Goal: Information Seeking & Learning: Learn about a topic

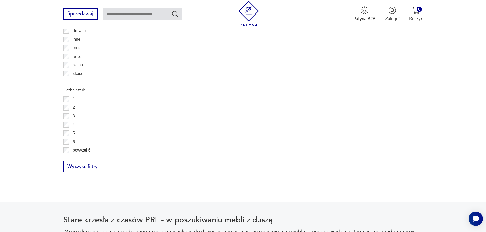
scroll to position [689, 0]
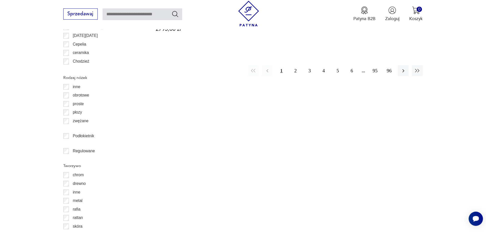
click at [125, 18] on input "text" at bounding box center [143, 14] width 80 height 12
type input "****"
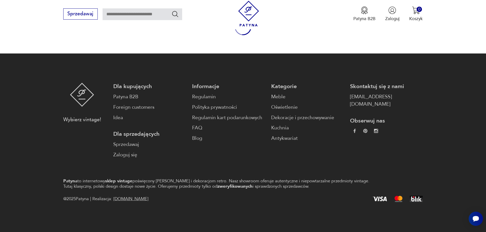
type input "****"
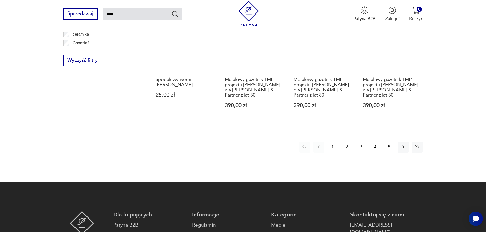
scroll to position [495, 0]
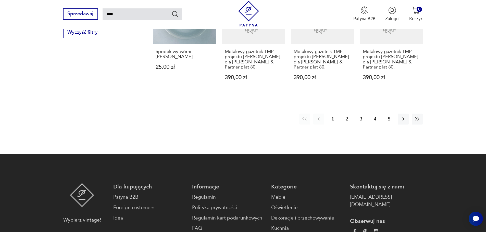
click at [136, 15] on input "****" at bounding box center [143, 14] width 80 height 12
type input "**********"
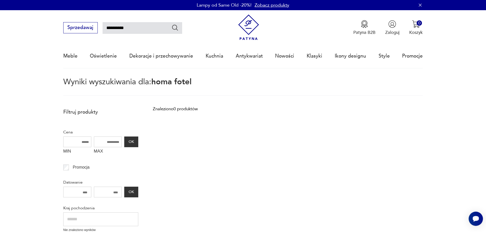
type input "****"
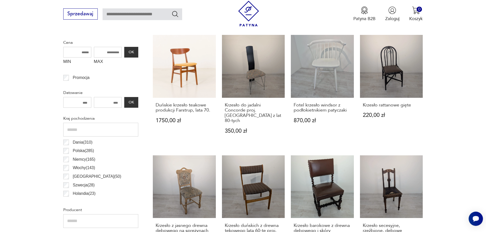
scroll to position [227, 0]
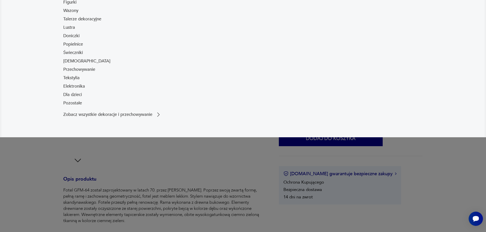
scroll to position [128, 0]
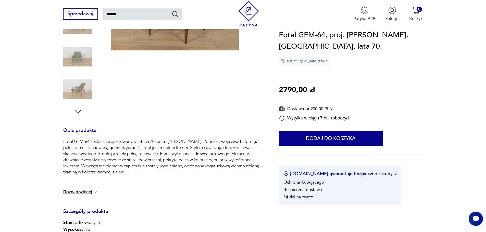
type input "******"
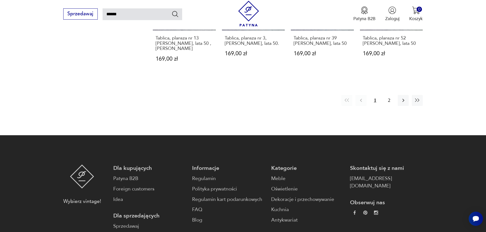
scroll to position [540, 0]
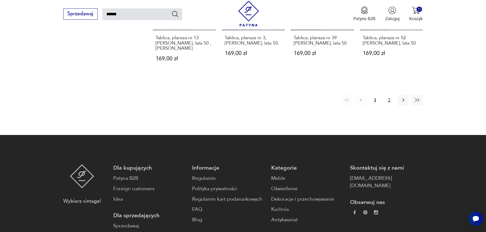
click at [387, 95] on button "2" at bounding box center [389, 100] width 11 height 11
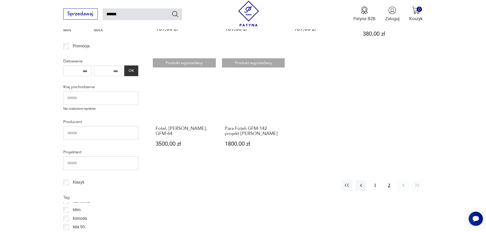
scroll to position [182, 0]
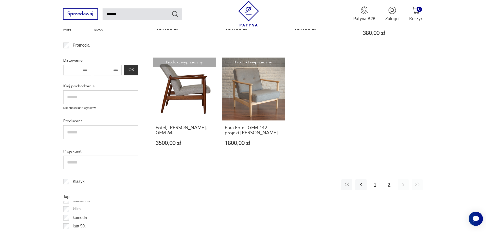
click at [376, 190] on button "1" at bounding box center [375, 185] width 11 height 11
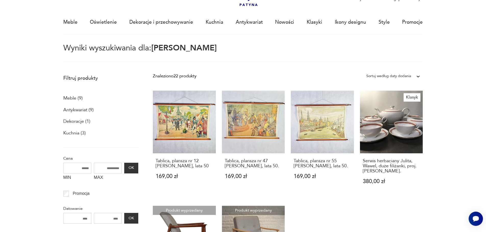
scroll to position [29, 0]
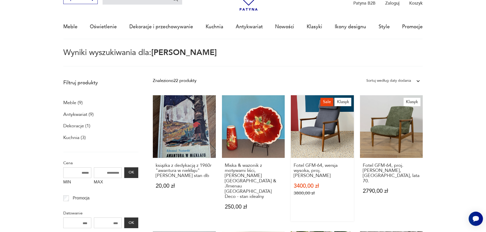
click at [327, 132] on link "Sale Klasyk Fotel GFM-64, wersja wysoka, proj. [PERSON_NAME] 3400,00 zł 3800,00…" at bounding box center [322, 158] width 63 height 127
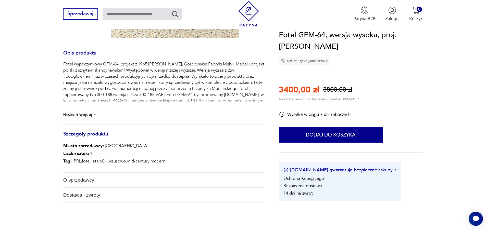
scroll to position [179, 0]
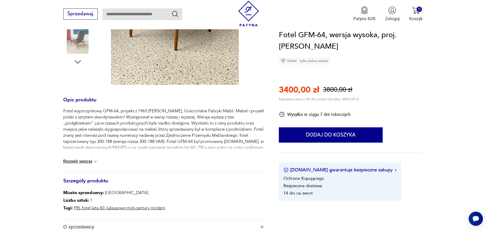
click at [75, 165] on div "Fotel wypoczynkowy GFM-64, projekt z 1965 [PERSON_NAME], Gościcińskie Fabryki M…" at bounding box center [163, 140] width 201 height 64
click at [81, 162] on button "Rozwiń więcej" at bounding box center [80, 161] width 35 height 5
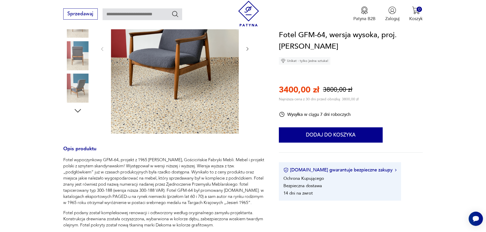
scroll to position [77, 0]
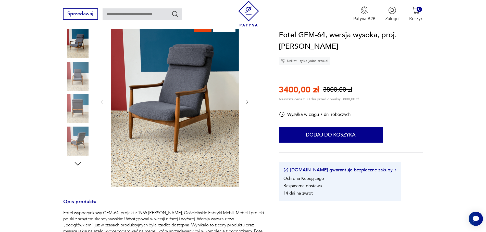
type input "******"
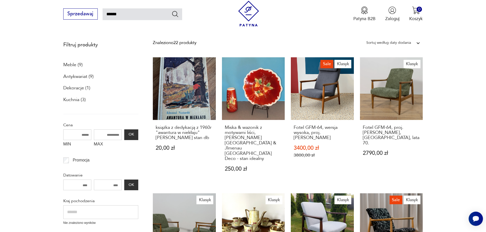
scroll to position [106, 0]
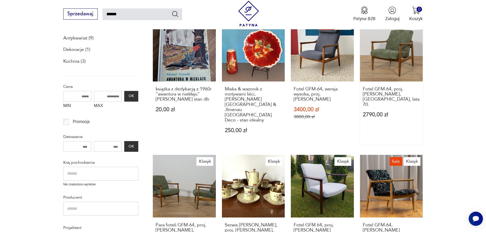
click at [398, 71] on link "Klasyk Fotel GFM-64, proj. [PERSON_NAME], [GEOGRAPHIC_DATA], lata 70. 2790,00 zł" at bounding box center [391, 82] width 63 height 127
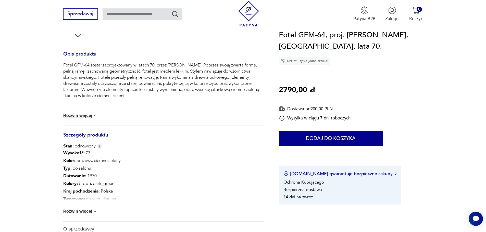
scroll to position [255, 0]
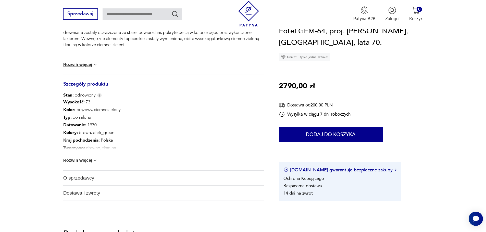
click at [85, 162] on button "Rozwiń więcej" at bounding box center [80, 160] width 35 height 5
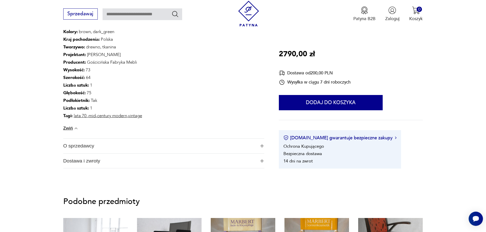
scroll to position [357, 0]
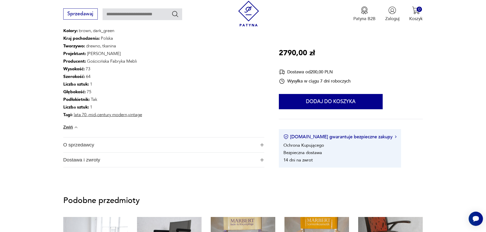
click at [107, 143] on span "O sprzedawcy" at bounding box center [159, 145] width 193 height 15
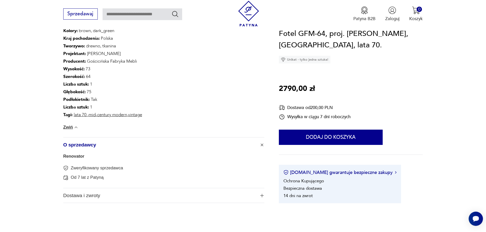
scroll to position [408, 0]
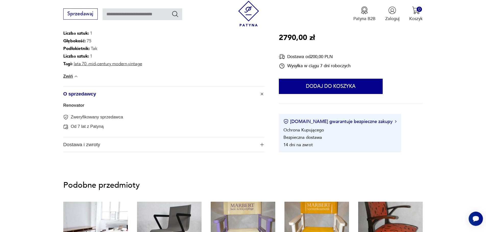
click at [104, 143] on span "Dostawa i zwroty" at bounding box center [159, 145] width 193 height 15
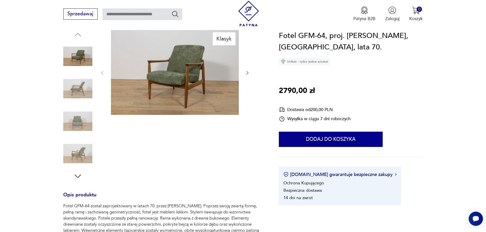
scroll to position [51, 0]
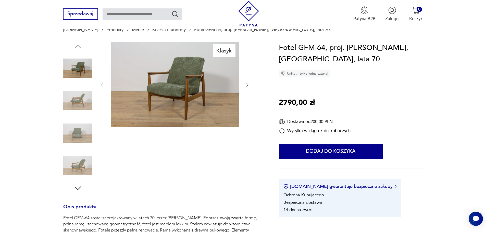
click at [87, 154] on img at bounding box center [77, 165] width 29 height 29
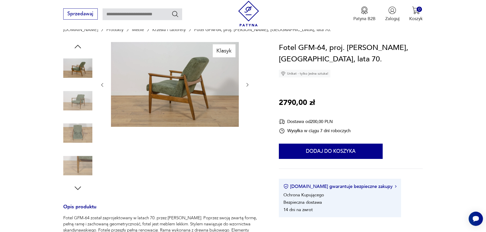
click at [81, 164] on img at bounding box center [77, 165] width 29 height 29
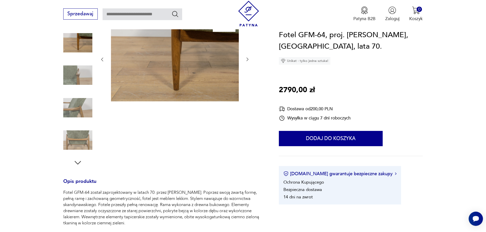
scroll to position [102, 0]
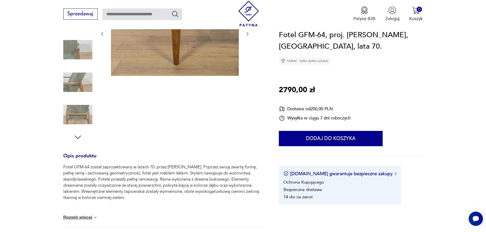
click at [77, 111] on img at bounding box center [77, 114] width 29 height 29
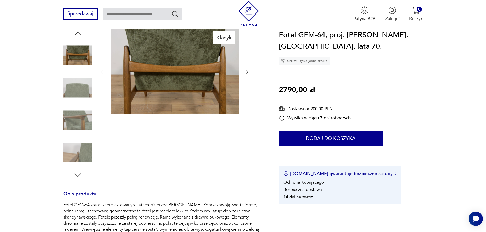
scroll to position [0, 0]
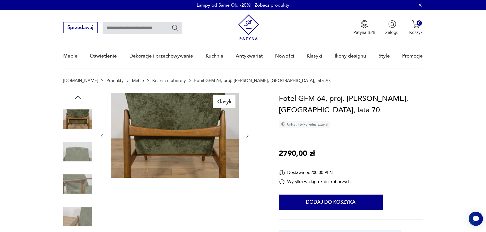
click at [81, 121] on img at bounding box center [77, 119] width 29 height 29
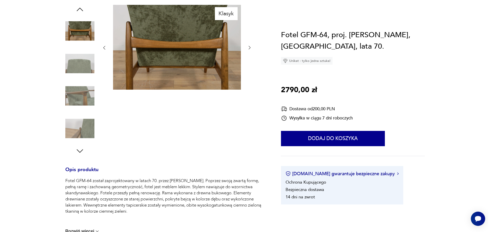
scroll to position [26, 0]
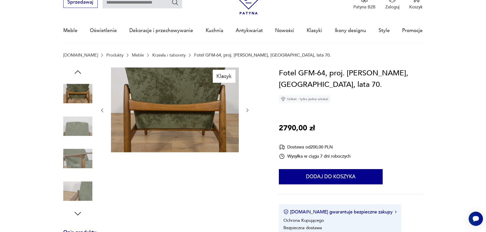
click at [74, 193] on img at bounding box center [77, 191] width 29 height 29
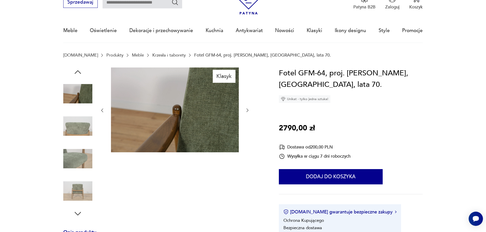
click at [194, 128] on img at bounding box center [175, 110] width 128 height 85
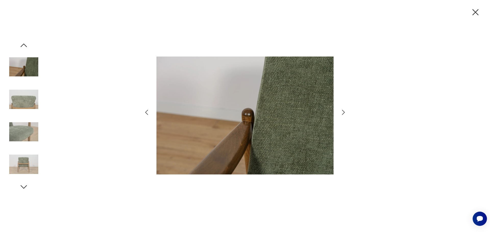
click at [145, 110] on icon "button" at bounding box center [146, 112] width 7 height 7
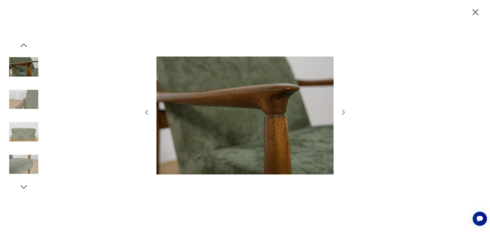
click at [145, 110] on icon "button" at bounding box center [146, 112] width 7 height 7
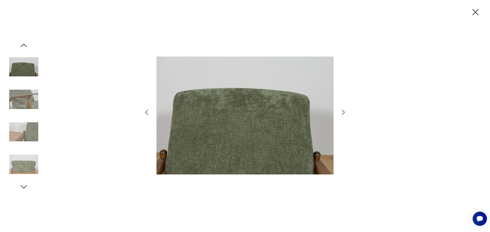
click at [145, 110] on icon "button" at bounding box center [146, 112] width 7 height 7
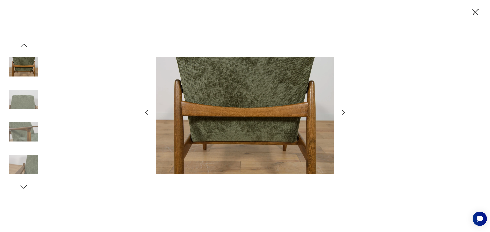
click at [145, 110] on icon "button" at bounding box center [146, 112] width 7 height 7
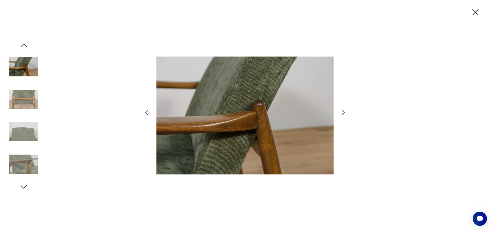
click at [145, 110] on icon "button" at bounding box center [146, 112] width 7 height 7
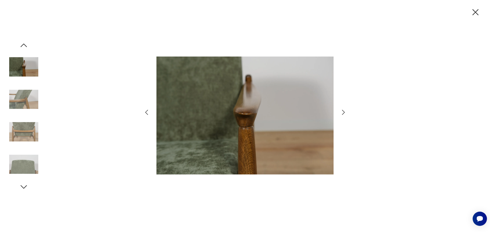
click at [145, 110] on icon "button" at bounding box center [146, 112] width 7 height 7
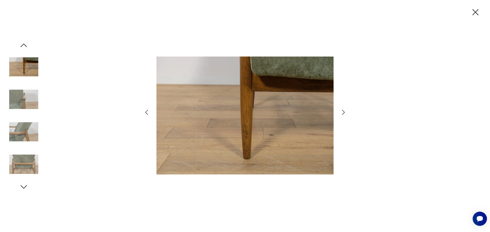
click at [145, 110] on icon "button" at bounding box center [146, 112] width 7 height 7
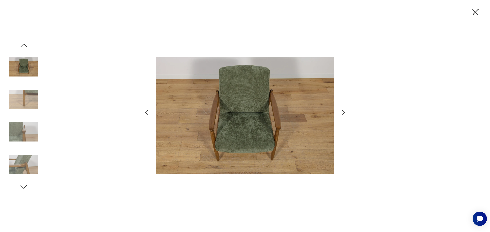
click at [145, 110] on icon "button" at bounding box center [146, 112] width 7 height 7
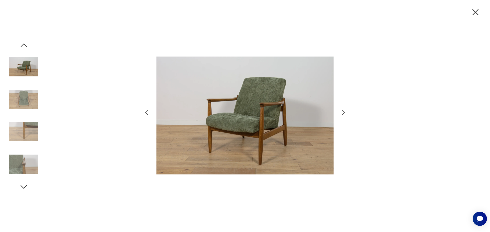
click at [145, 110] on icon "button" at bounding box center [146, 112] width 7 height 7
